Goal: Task Accomplishment & Management: Manage account settings

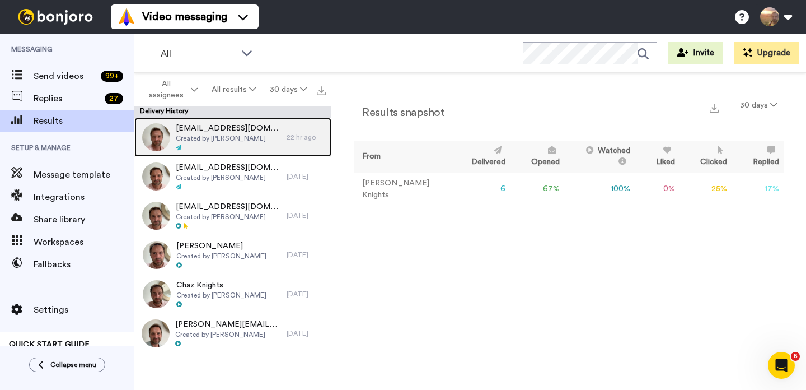
click at [207, 141] on span "Created by Charlie Knights" at bounding box center [228, 138] width 105 height 9
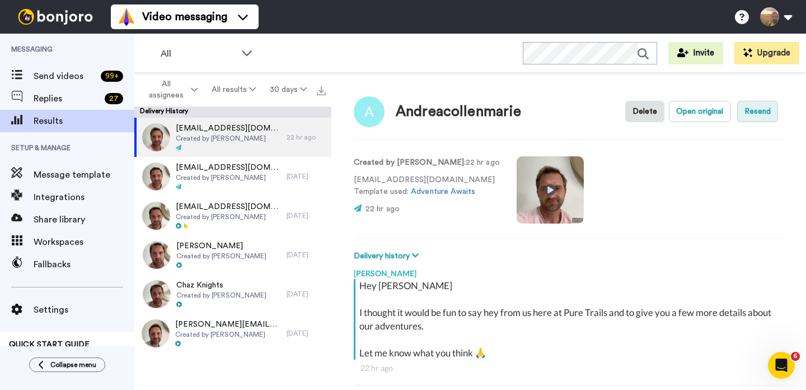
click at [759, 109] on button "Resend" at bounding box center [757, 111] width 41 height 21
drag, startPoint x: 458, startPoint y: 179, endPoint x: 355, endPoint y: 180, distance: 103.0
click at [355, 180] on p "andreacollenmarie@yahoo.ca Template used: Adventure Awaits" at bounding box center [427, 186] width 146 height 24
copy p "andreacollenmarie@yahoo.ca"
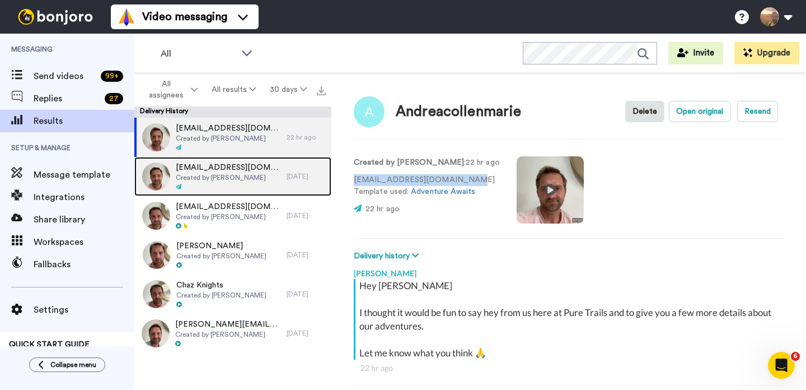
click at [237, 176] on span "Created by Charlie Knights" at bounding box center [228, 177] width 105 height 9
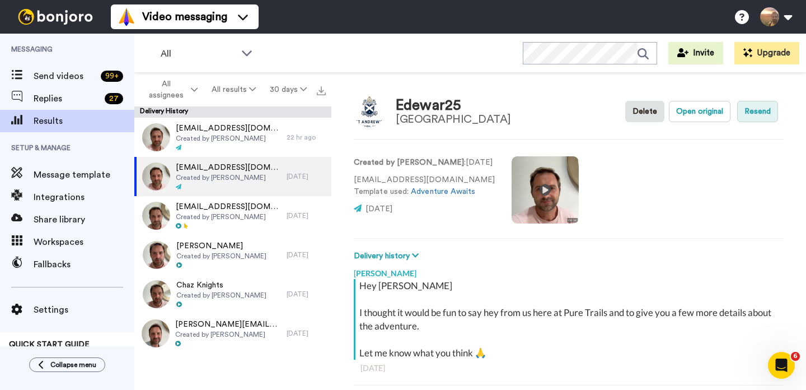
click at [759, 114] on button "Resend" at bounding box center [757, 111] width 41 height 21
click at [749, 114] on button "Resend" at bounding box center [757, 111] width 41 height 21
click at [353, 178] on div "Edewar25 St Andrew's Cathedral School Delete Open original Resend Created by Ch…" at bounding box center [568, 234] width 475 height 322
drag, startPoint x: 354, startPoint y: 179, endPoint x: 481, endPoint y: 177, distance: 127.1
click at [481, 177] on p "edewar25@student.sacs.nsw.edu.au Template used: Adventure Awaits" at bounding box center [424, 186] width 141 height 24
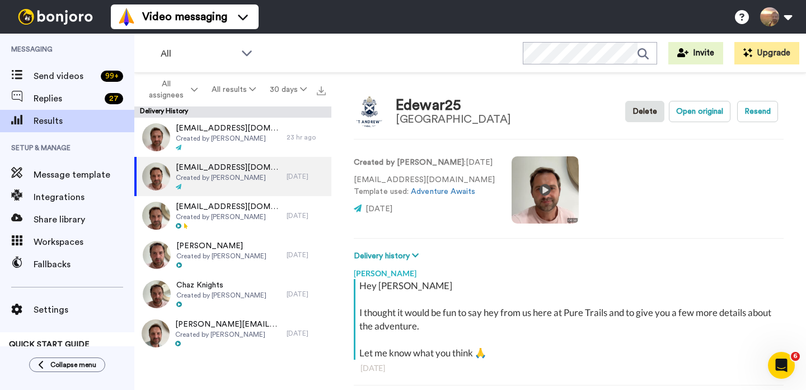
copy p "edewar25@student.sacs.nsw.edu.au"
click at [471, 141] on div "Edewar25 St Andrew's Cathedral School Delete Open original Resend Created by Ch…" at bounding box center [568, 234] width 475 height 322
type textarea "x"
